Goal: Task Accomplishment & Management: Manage account settings

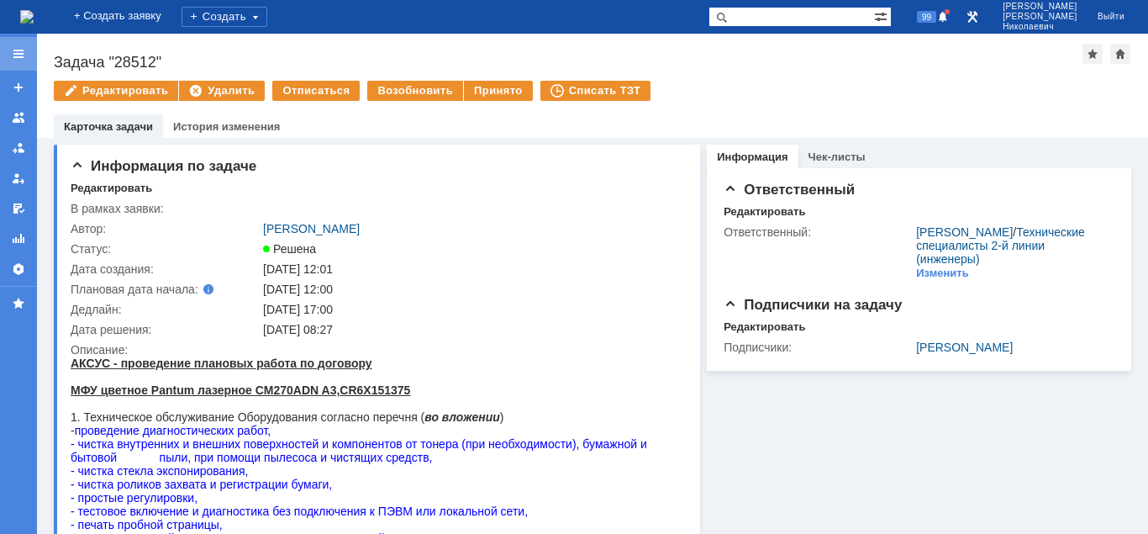
click at [8, 50] on div at bounding box center [18, 54] width 37 height 34
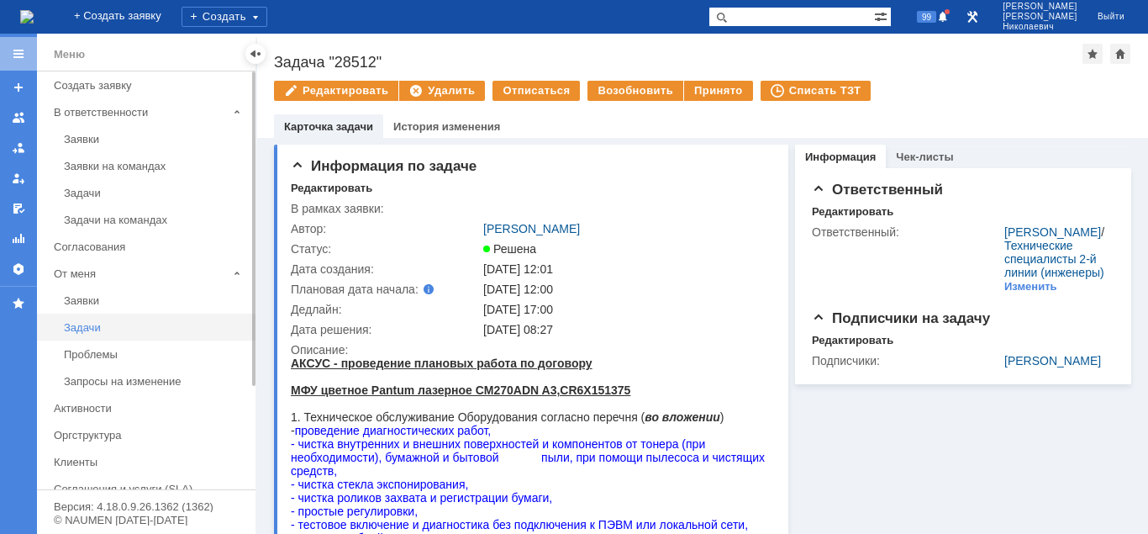
click at [86, 325] on div "Задачи" at bounding box center [155, 327] width 182 height 13
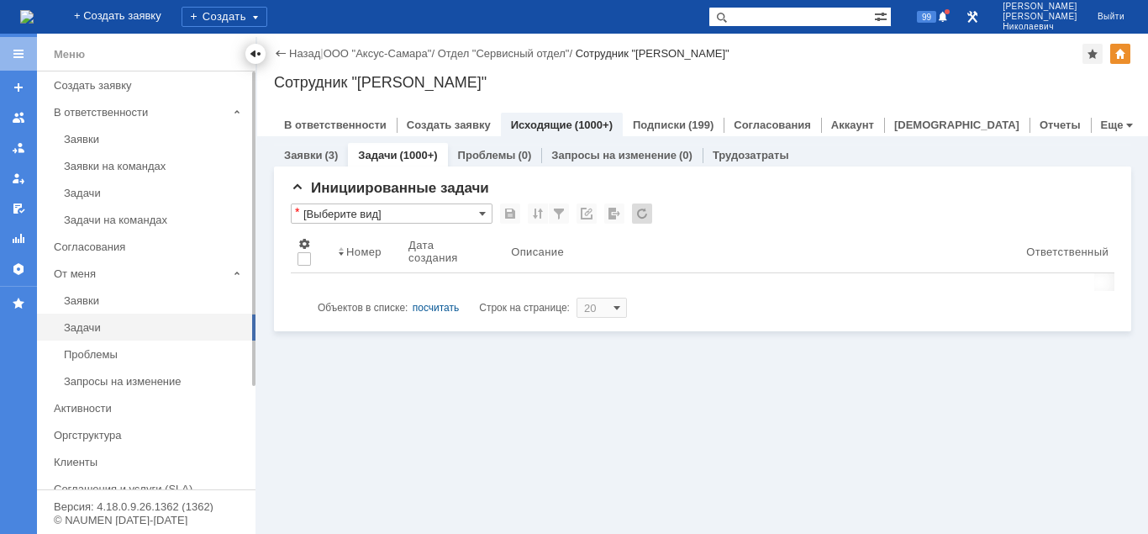
click at [257, 57] on div at bounding box center [255, 53] width 13 height 13
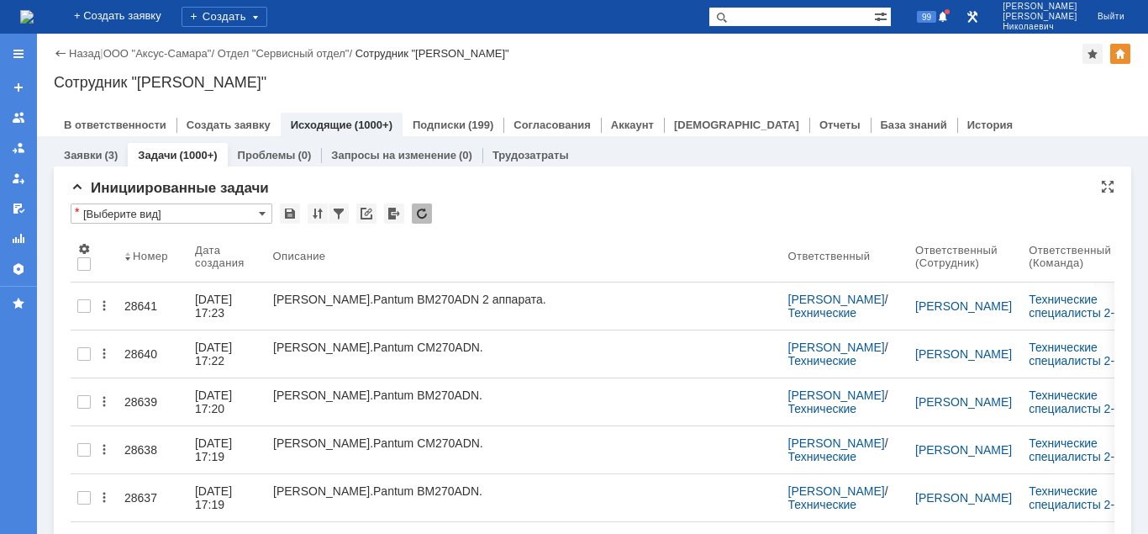
click at [147, 209] on input "[Выберите вид]" at bounding box center [172, 213] width 202 height 20
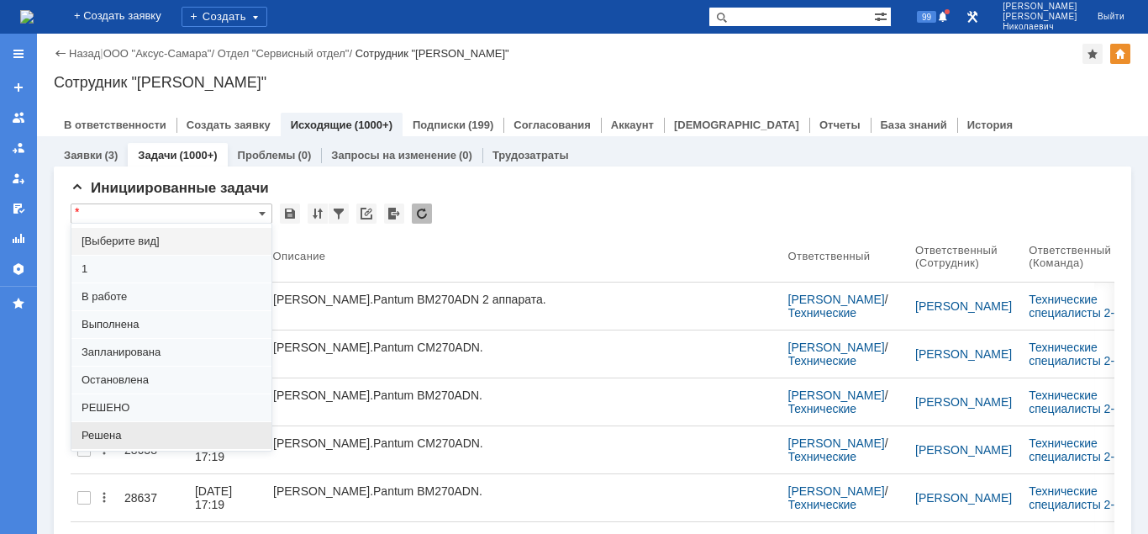
click at [113, 431] on span "Решена" at bounding box center [172, 435] width 180 height 13
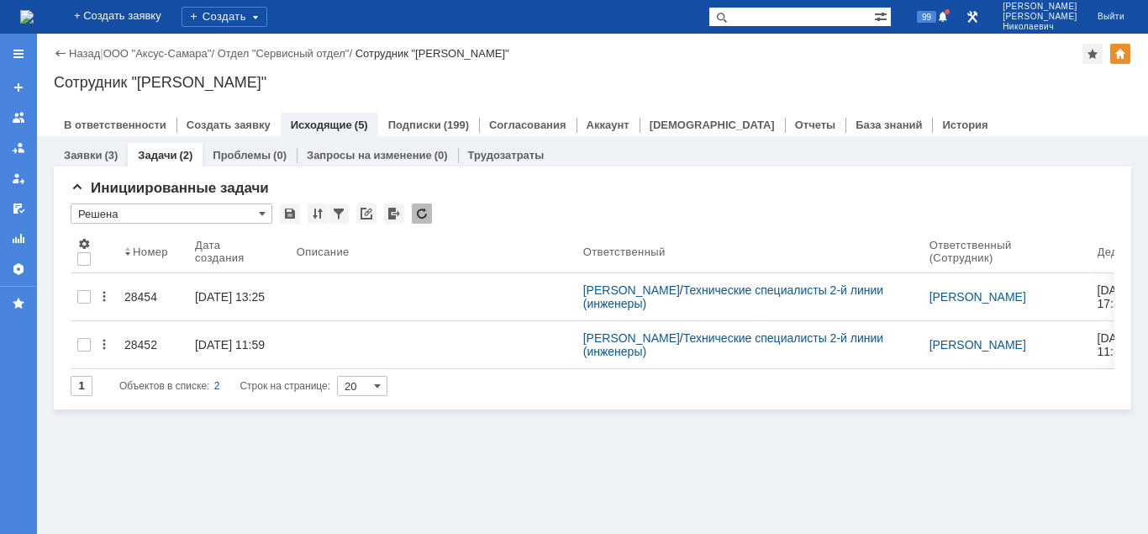
type input "Решена"
drag, startPoint x: 372, startPoint y: 531, endPoint x: 484, endPoint y: 538, distance: 112.0
click at [484, 526] on div "Заявки (3) Задачи (2) Проблемы (0) Запросы на изменение (0) Трудозатраты Иниции…" at bounding box center [592, 334] width 1111 height 397
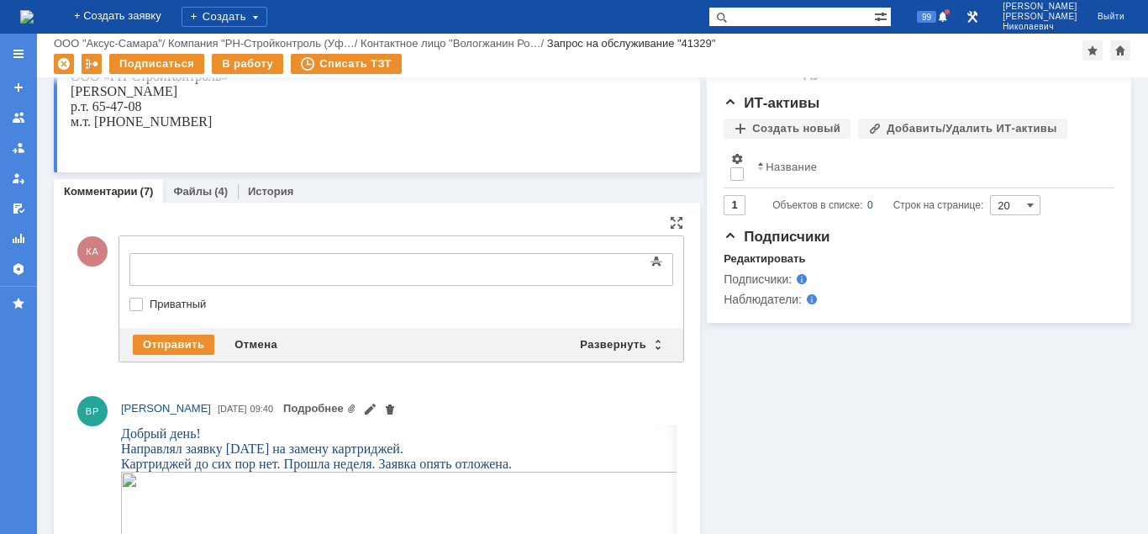
click at [182, 263] on div at bounding box center [266, 266] width 239 height 13
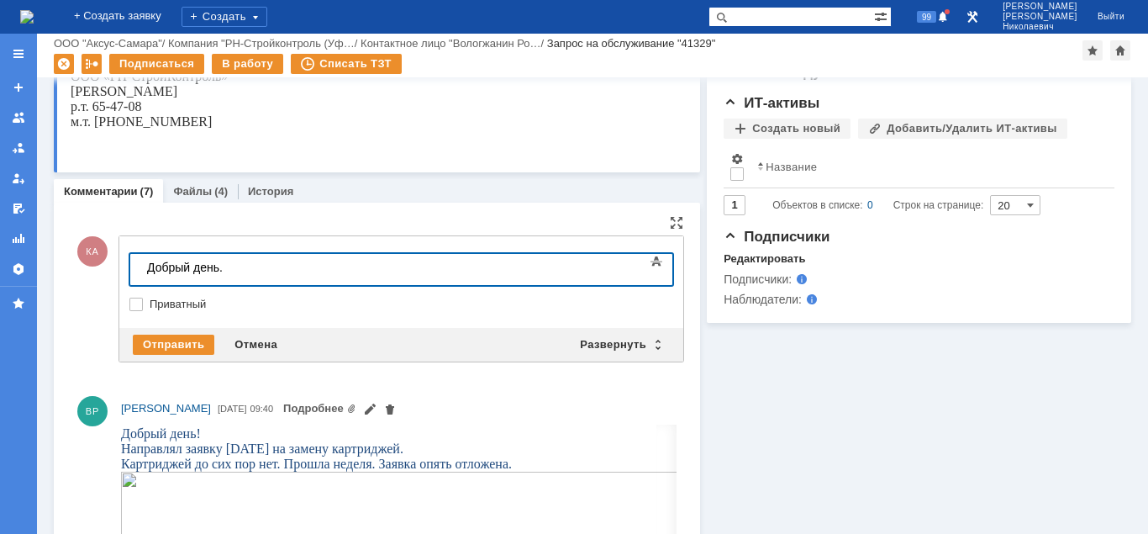
click at [286, 271] on div "Добрый день." at bounding box center [266, 266] width 239 height 13
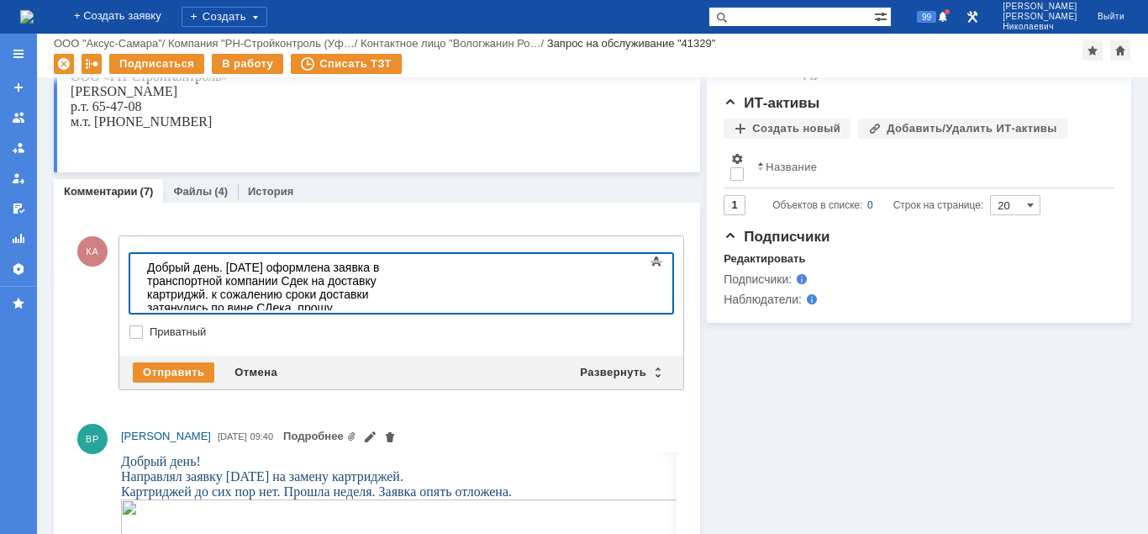
click at [306, 328] on div "картриджи уже в Ижевске." at bounding box center [266, 334] width 239 height 13
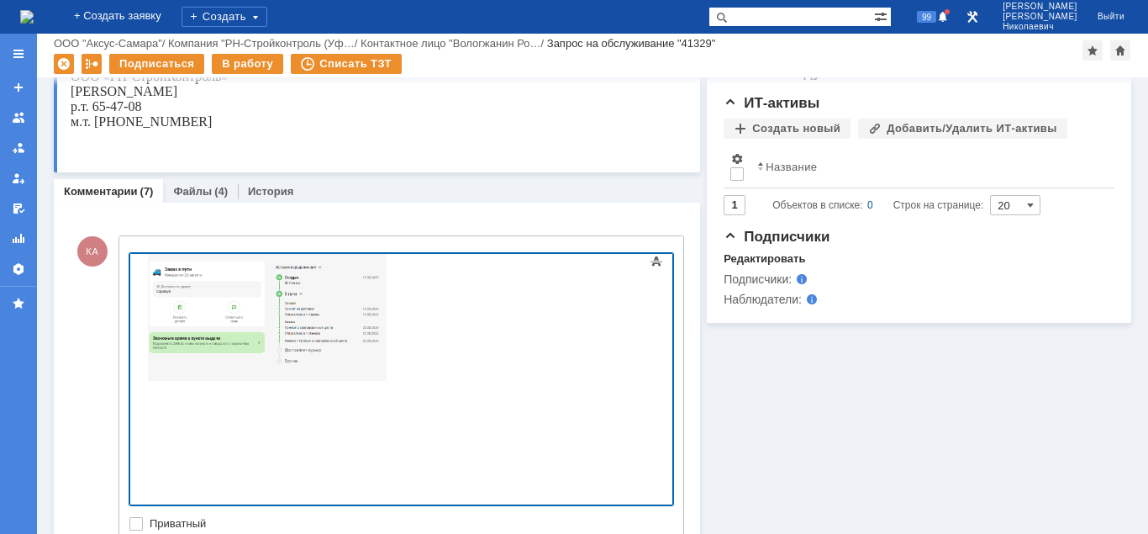
scroll to position [771, 0]
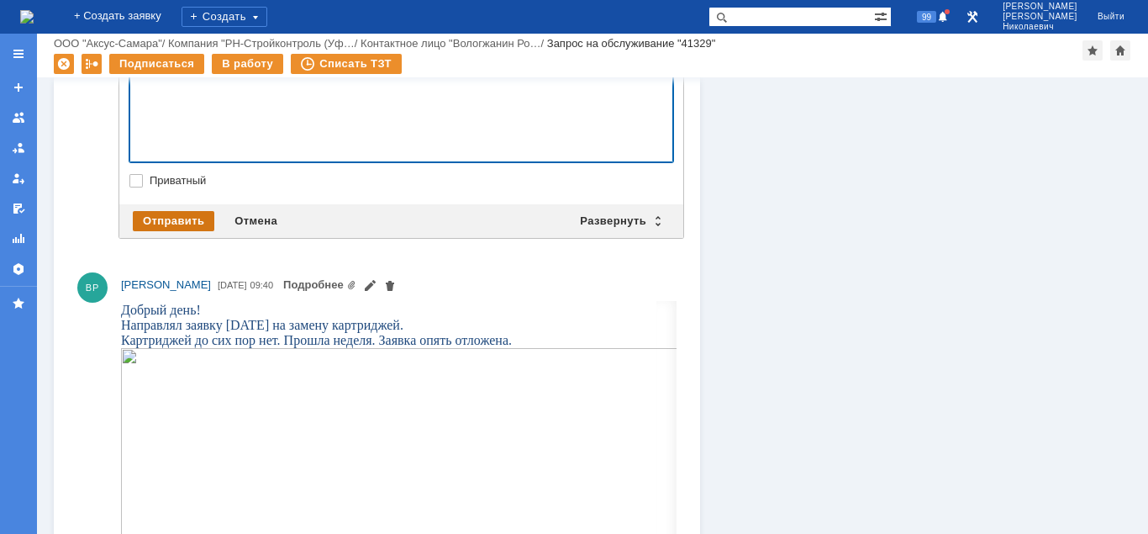
click at [161, 228] on div "Отправить" at bounding box center [174, 221] width 82 height 20
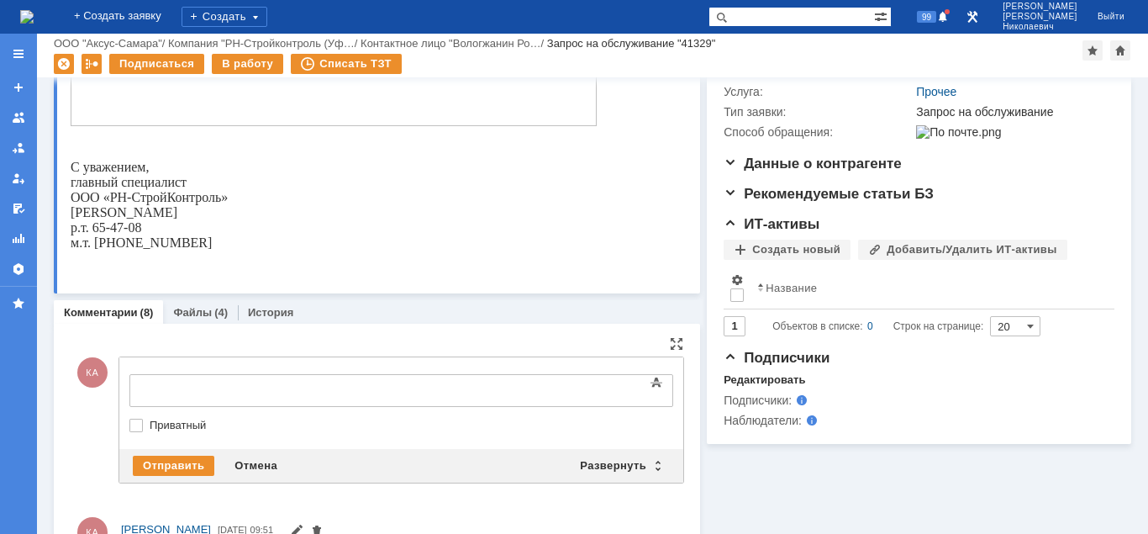
scroll to position [0, 0]
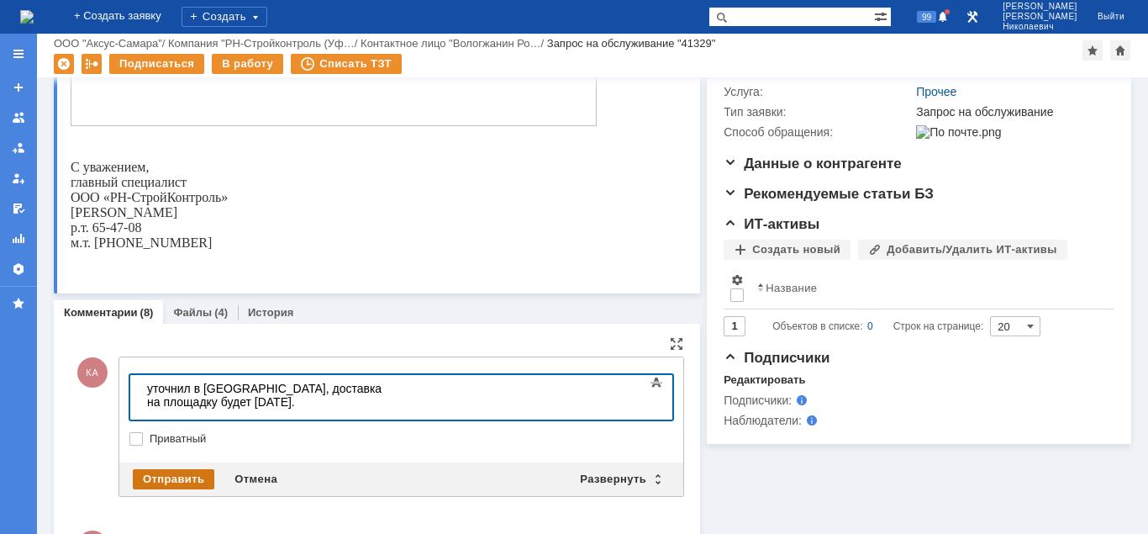
click at [170, 476] on div "Отправить" at bounding box center [174, 479] width 82 height 20
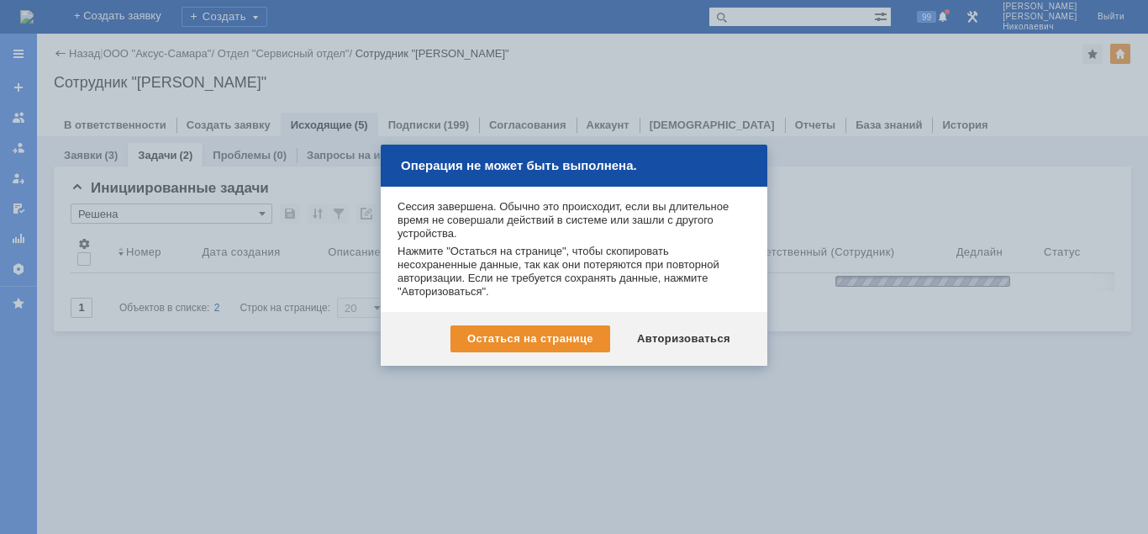
click at [699, 339] on div "Авторизоваться" at bounding box center [683, 338] width 127 height 27
